Goal: Information Seeking & Learning: Learn about a topic

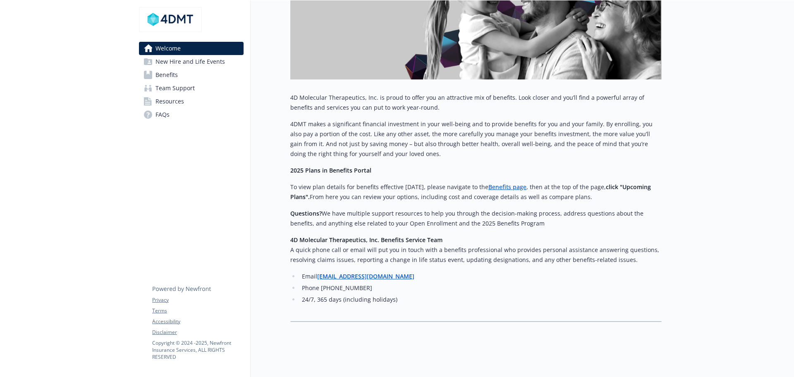
scroll to position [253, 0]
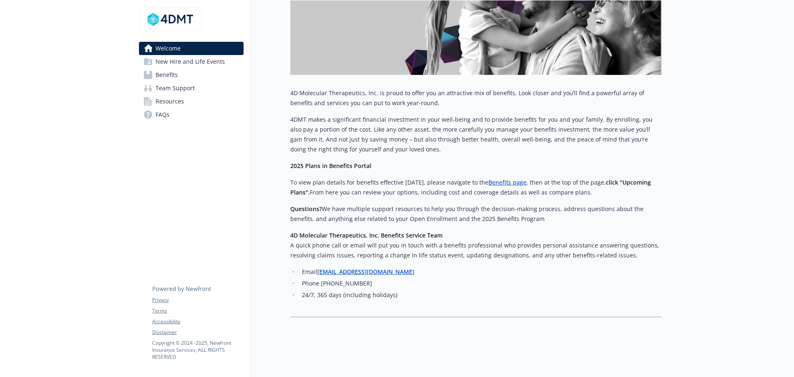
click at [514, 178] on link "Benefits page" at bounding box center [507, 182] width 38 height 8
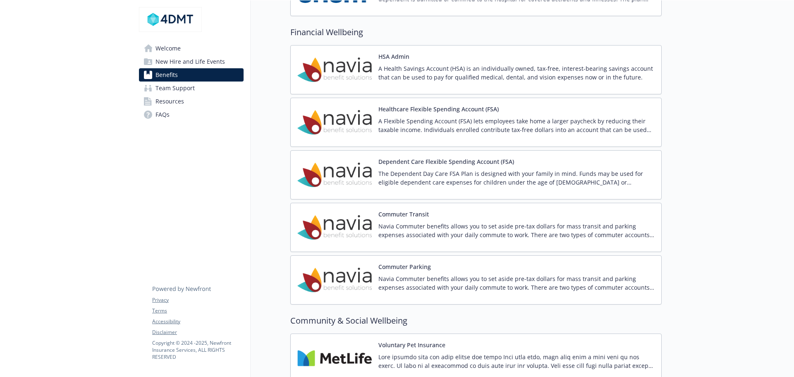
click at [399, 72] on p "A Health Savings Account (HSA) is an individually owned, tax-free, interest-bea…" at bounding box center [516, 72] width 276 height 17
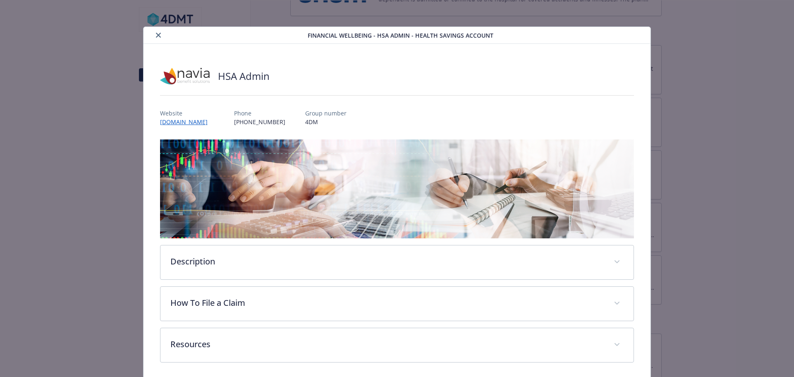
scroll to position [31, 0]
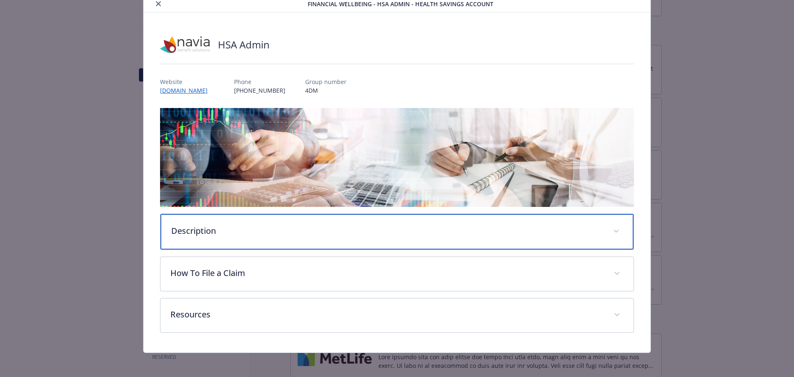
click at [610, 227] on span "details for plan Financial Wellbeing - HSA Admin - Health Savings Account" at bounding box center [616, 231] width 13 height 13
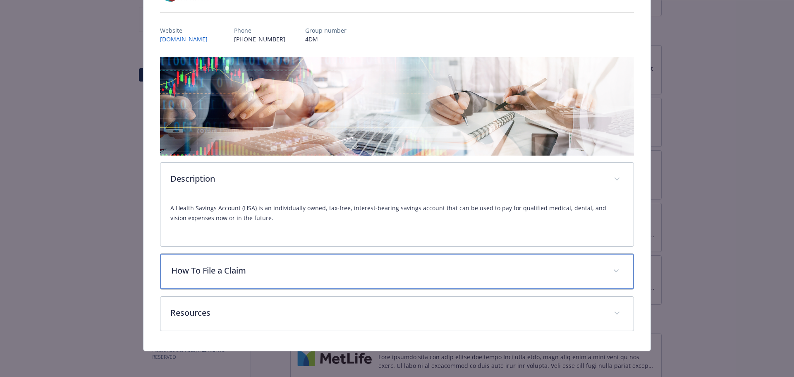
click at [605, 268] on div "How To File a Claim" at bounding box center [397, 272] width 474 height 36
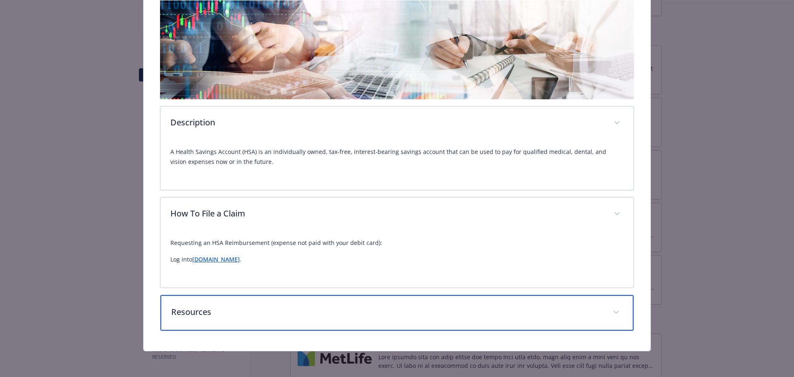
click at [610, 312] on span "details for plan Financial Wellbeing - HSA Admin - Health Savings Account" at bounding box center [616, 312] width 13 height 13
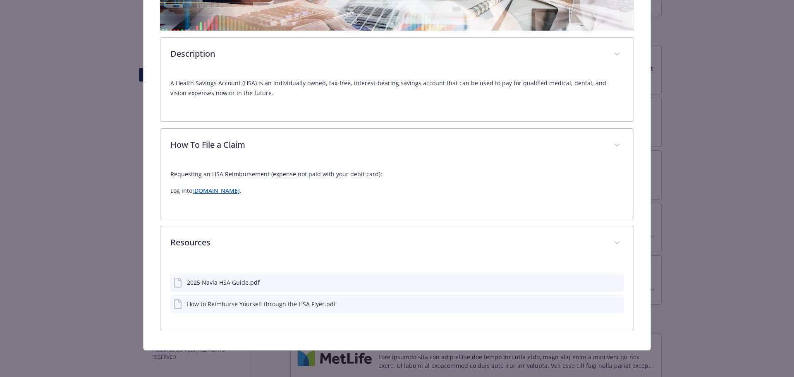
scroll to position [207, 0]
click at [599, 283] on icon "download file" at bounding box center [602, 282] width 7 height 7
